Goal: Find specific page/section: Find specific page/section

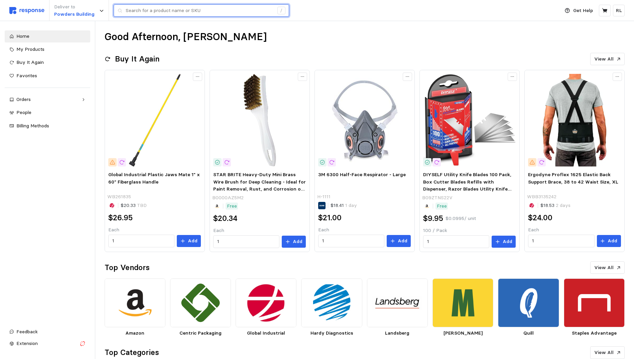
click at [213, 9] on input "text" at bounding box center [200, 11] width 148 height 12
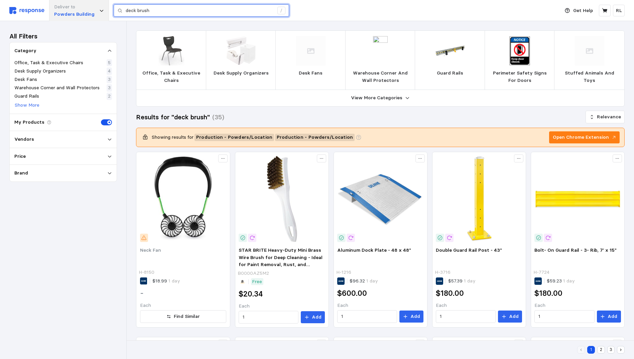
drag, startPoint x: 185, startPoint y: 11, endPoint x: 106, endPoint y: 8, distance: 79.2
click at [107, 9] on div "Deliver to Powders Building deck brush /" at bounding box center [282, 10] width 547 height 21
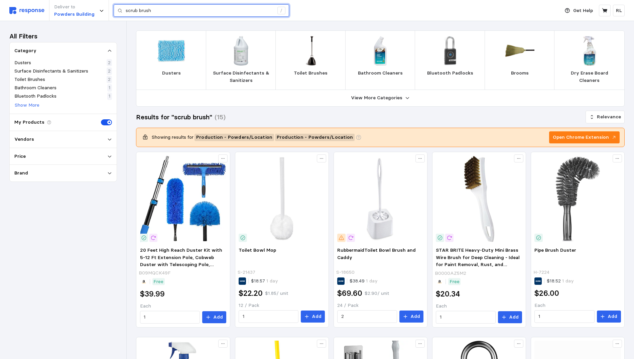
drag, startPoint x: 153, startPoint y: 8, endPoint x: 108, endPoint y: 5, distance: 45.2
click at [109, 4] on div "Deliver to Powders Building scrub brush /" at bounding box center [282, 10] width 547 height 21
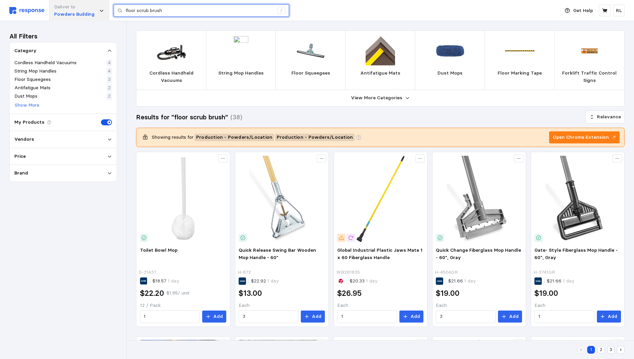
drag, startPoint x: 176, startPoint y: 8, endPoint x: 95, endPoint y: 8, distance: 81.2
click at [97, 8] on div "Deliver to Powders Building floor scrub brush /" at bounding box center [282, 10] width 547 height 21
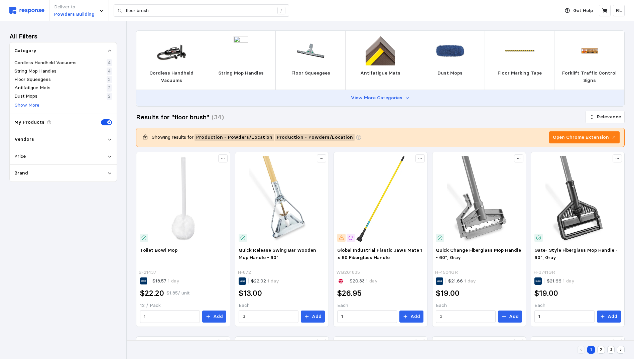
click at [360, 96] on p "View More Categories" at bounding box center [376, 97] width 51 height 7
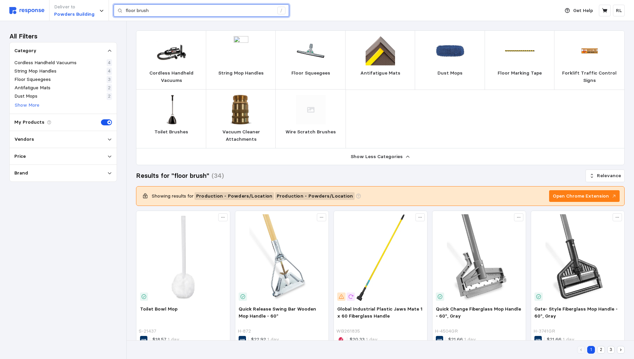
drag, startPoint x: 162, startPoint y: 11, endPoint x: 108, endPoint y: 9, distance: 53.5
click at [108, 9] on div "Deliver to Powders Building floor brush /" at bounding box center [282, 10] width 547 height 21
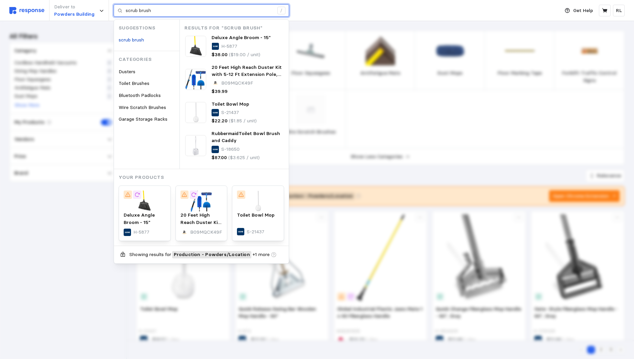
type input "scrub brush"
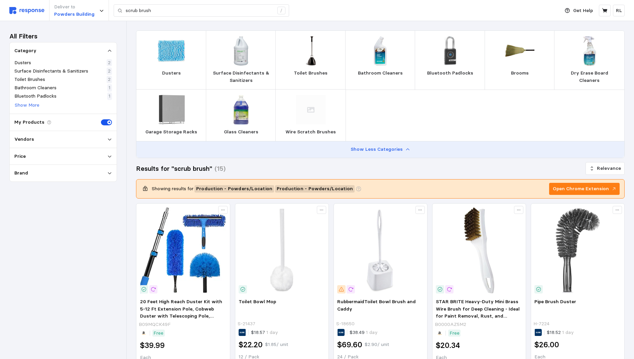
click at [377, 149] on p "Show Less Categories" at bounding box center [376, 149] width 52 height 7
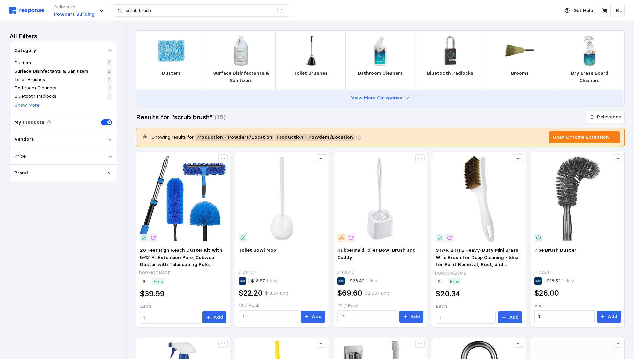
click at [361, 97] on p "View More Categories" at bounding box center [376, 97] width 51 height 7
